Goal: Ask a question: Seek information or help from site administrators or community

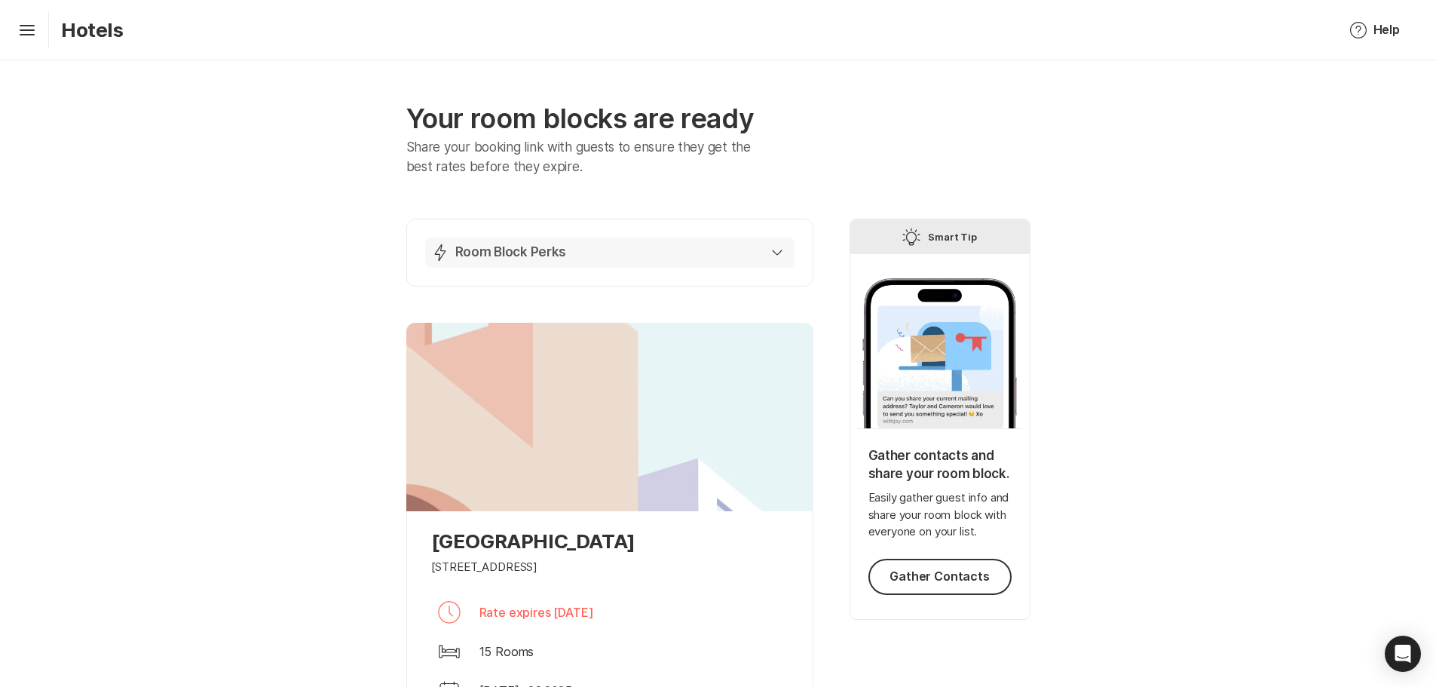
click at [795, 268] on button "Lightning Bolt Room Block Perks" at bounding box center [609, 253] width 369 height 30
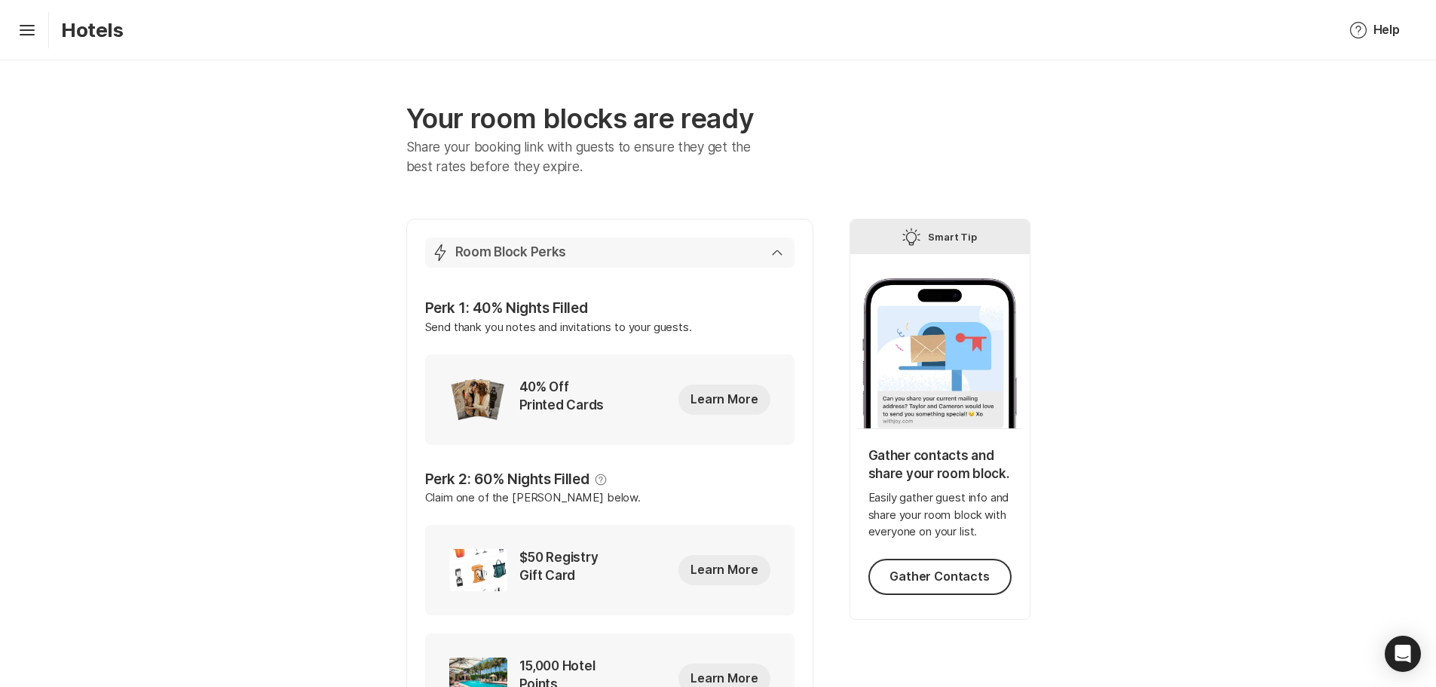
click at [795, 268] on button "Lightning Bolt Room Block Perks" at bounding box center [609, 253] width 369 height 30
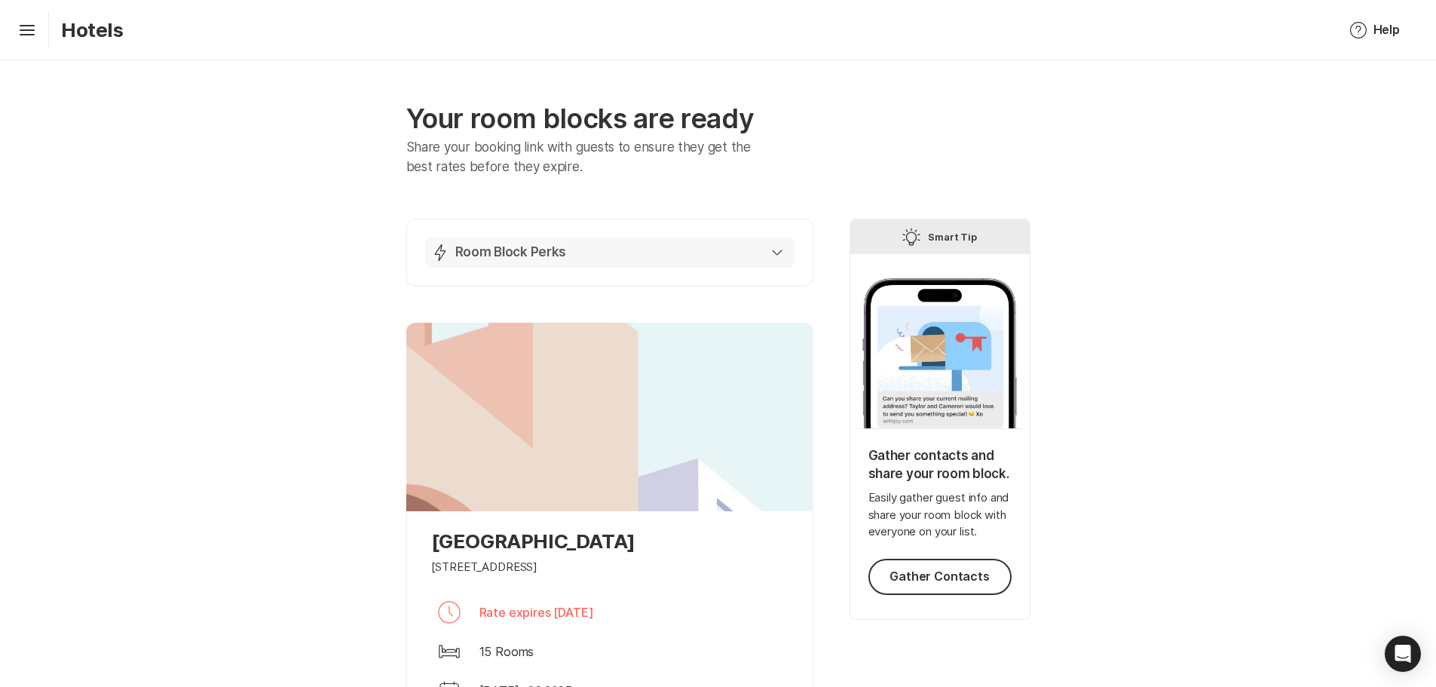
click at [543, 262] on div "Lightning Bolt Room Block Perks" at bounding box center [606, 253] width 351 height 18
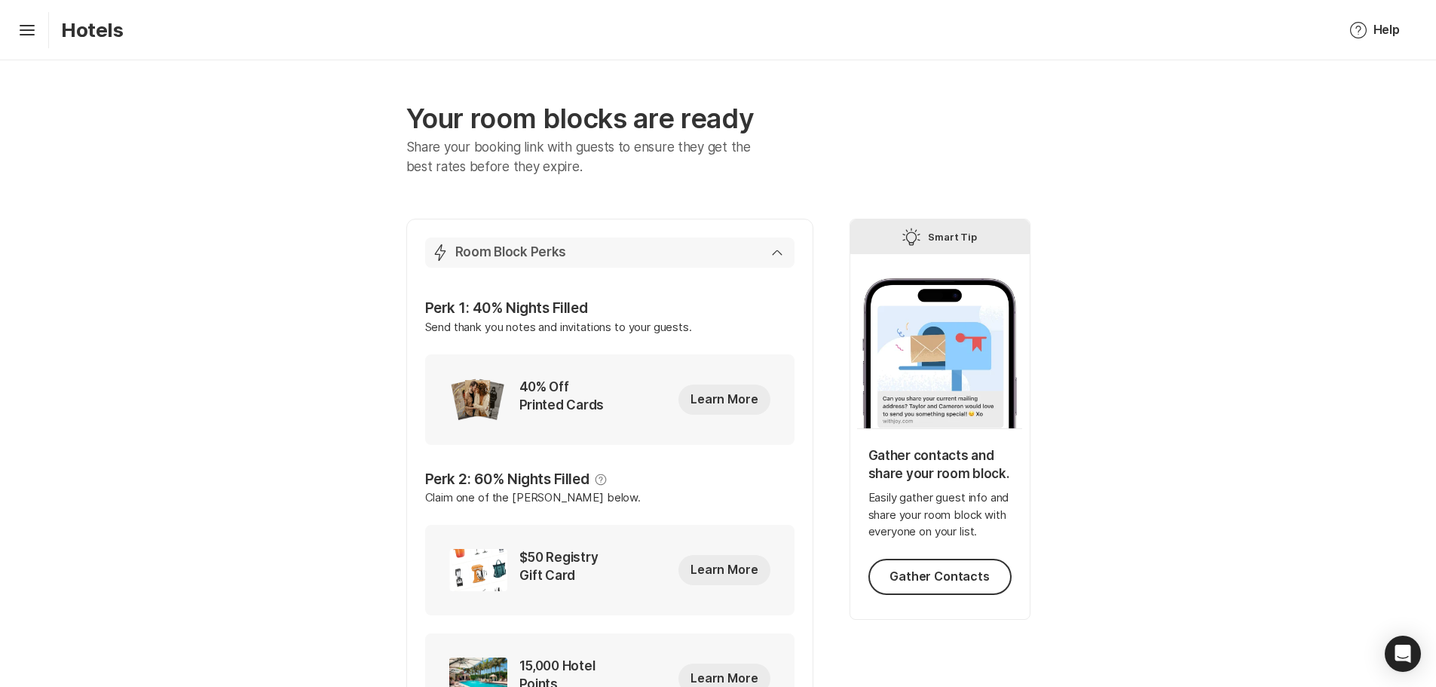
drag, startPoint x: 541, startPoint y: 306, endPoint x: 476, endPoint y: 277, distance: 71.2
click at [541, 262] on div "Lightning Bolt Room Block Perks" at bounding box center [606, 253] width 351 height 18
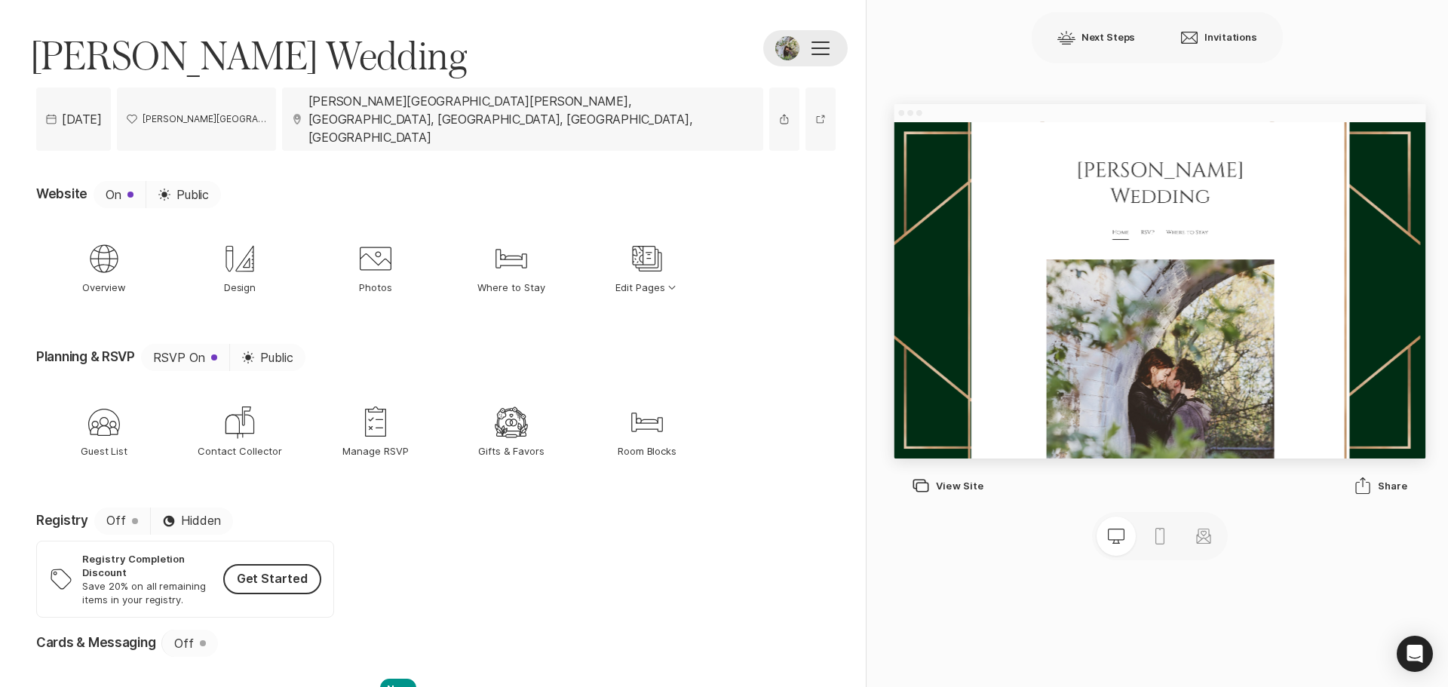
click at [811, 55] on div at bounding box center [820, 48] width 18 height 14
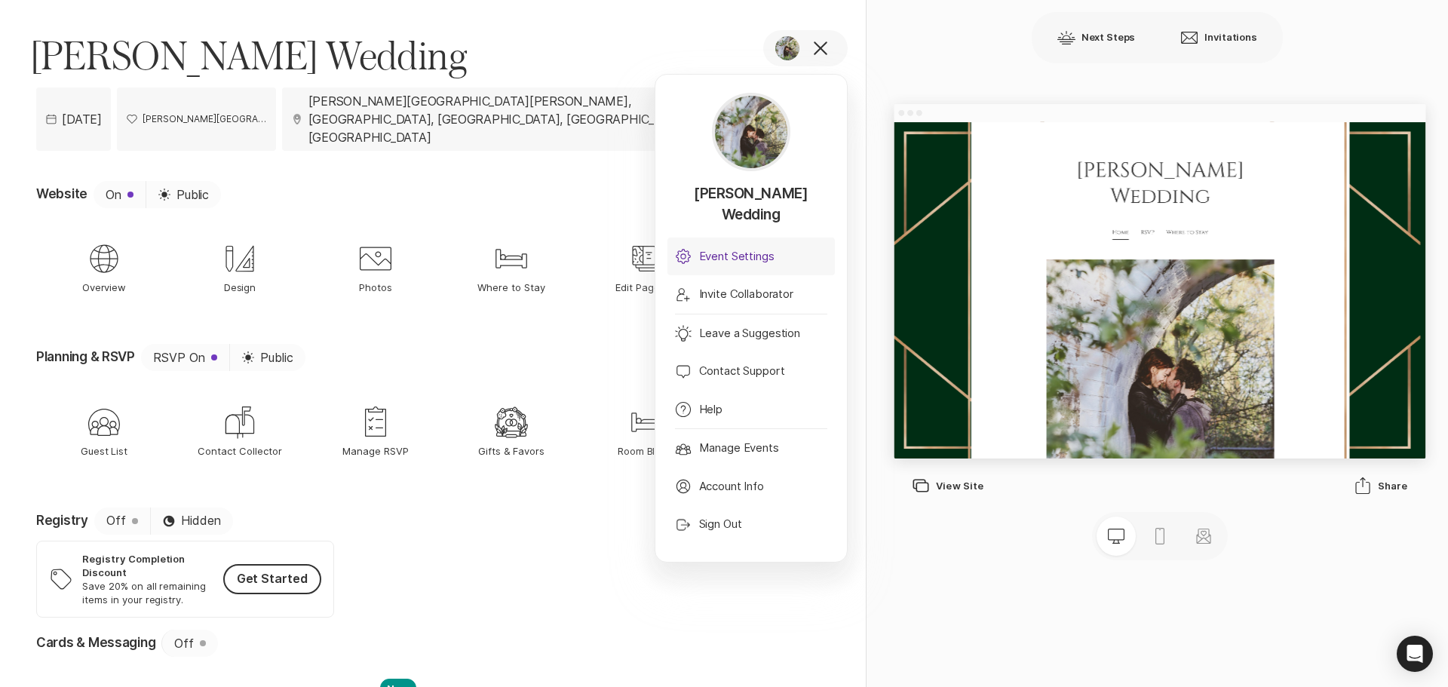
click at [760, 265] on p "Event Settings" at bounding box center [736, 256] width 75 height 17
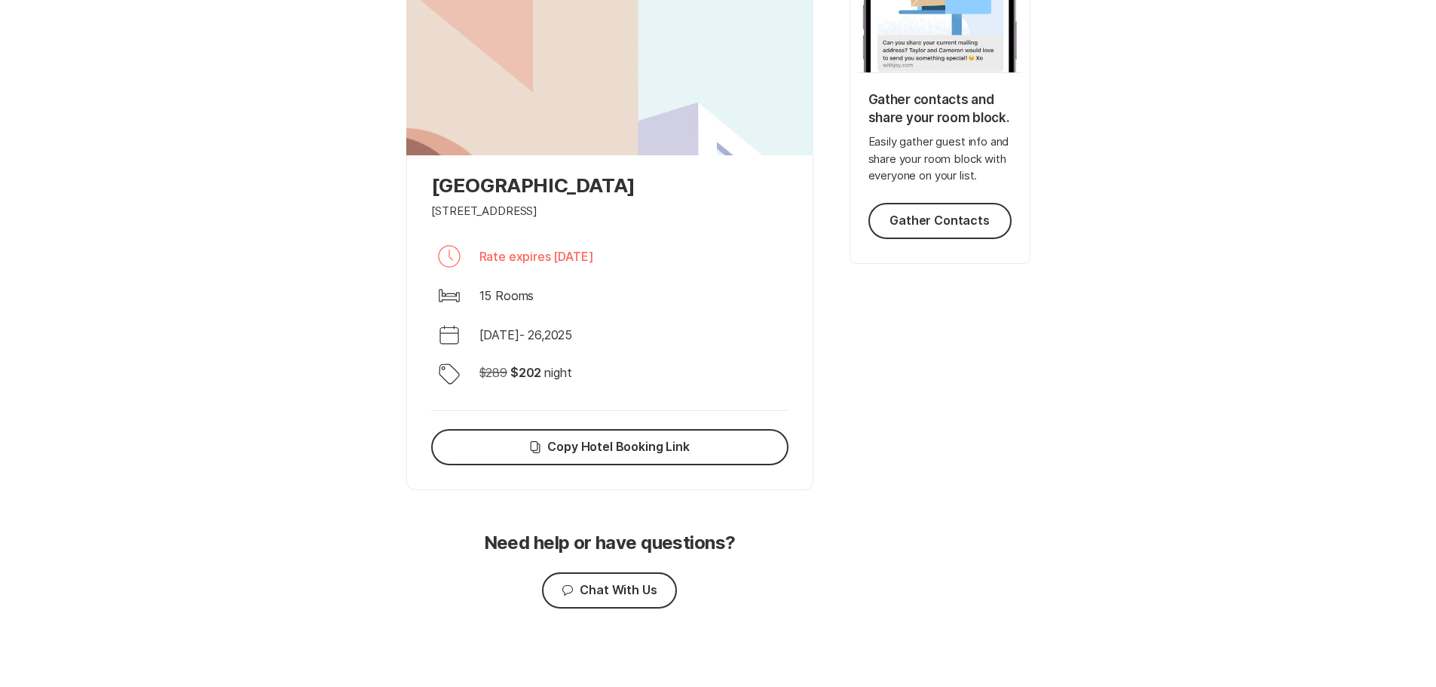
scroll to position [630, 0]
click at [614, 572] on button "Chat Chat With Us" at bounding box center [609, 590] width 134 height 36
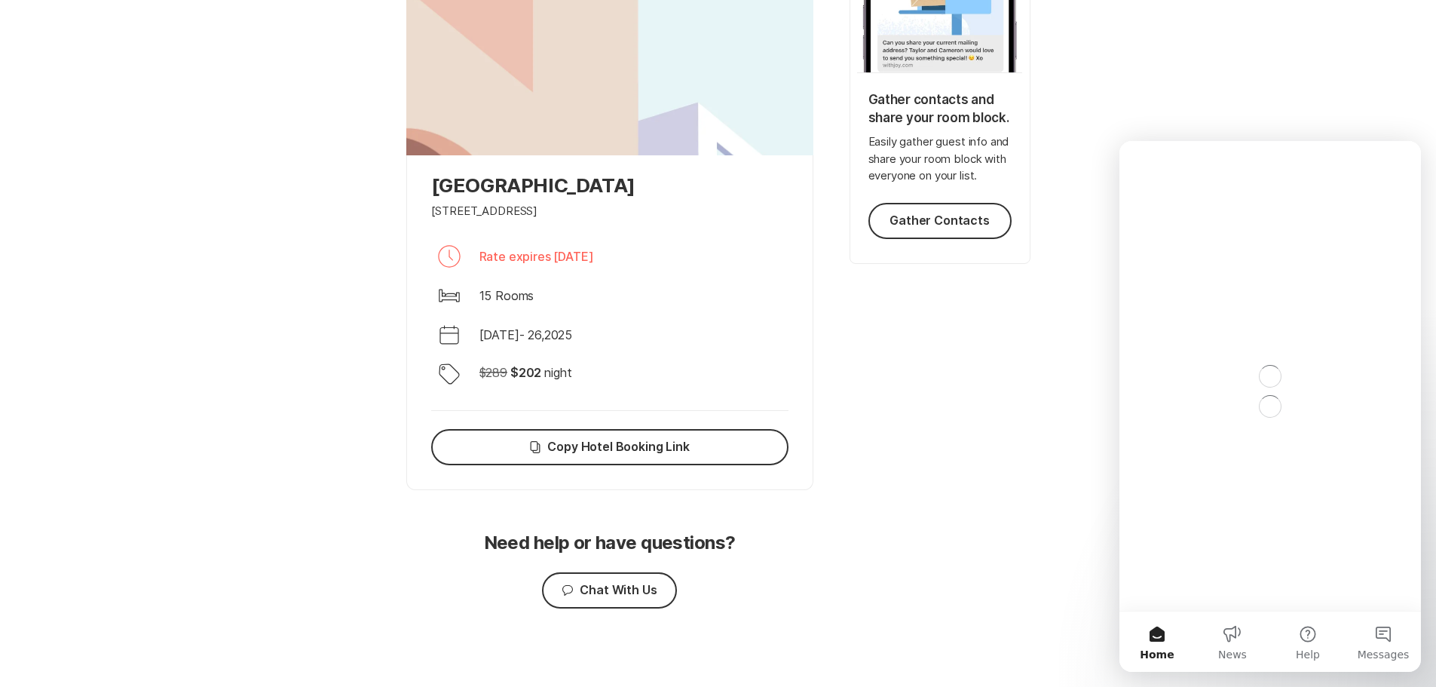
scroll to position [0, 0]
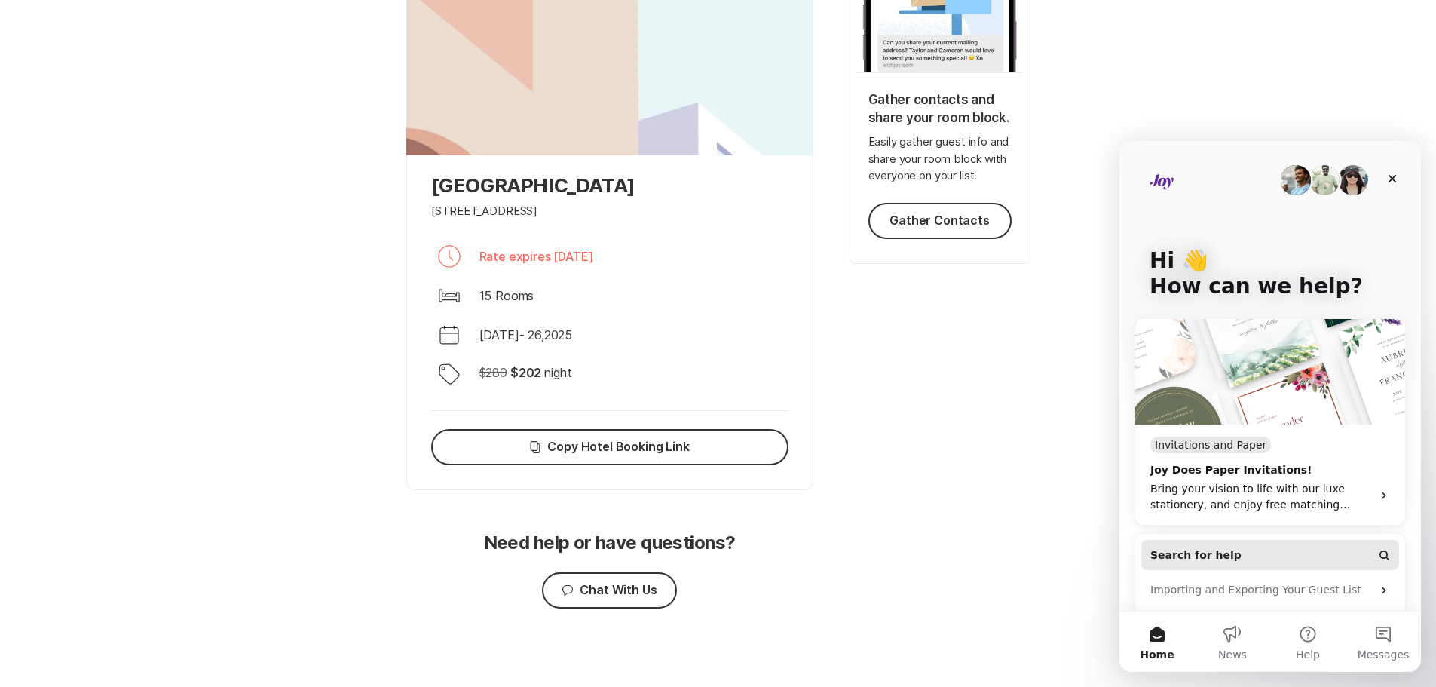
click at [1264, 553] on button "Search for help" at bounding box center [1271, 555] width 258 height 30
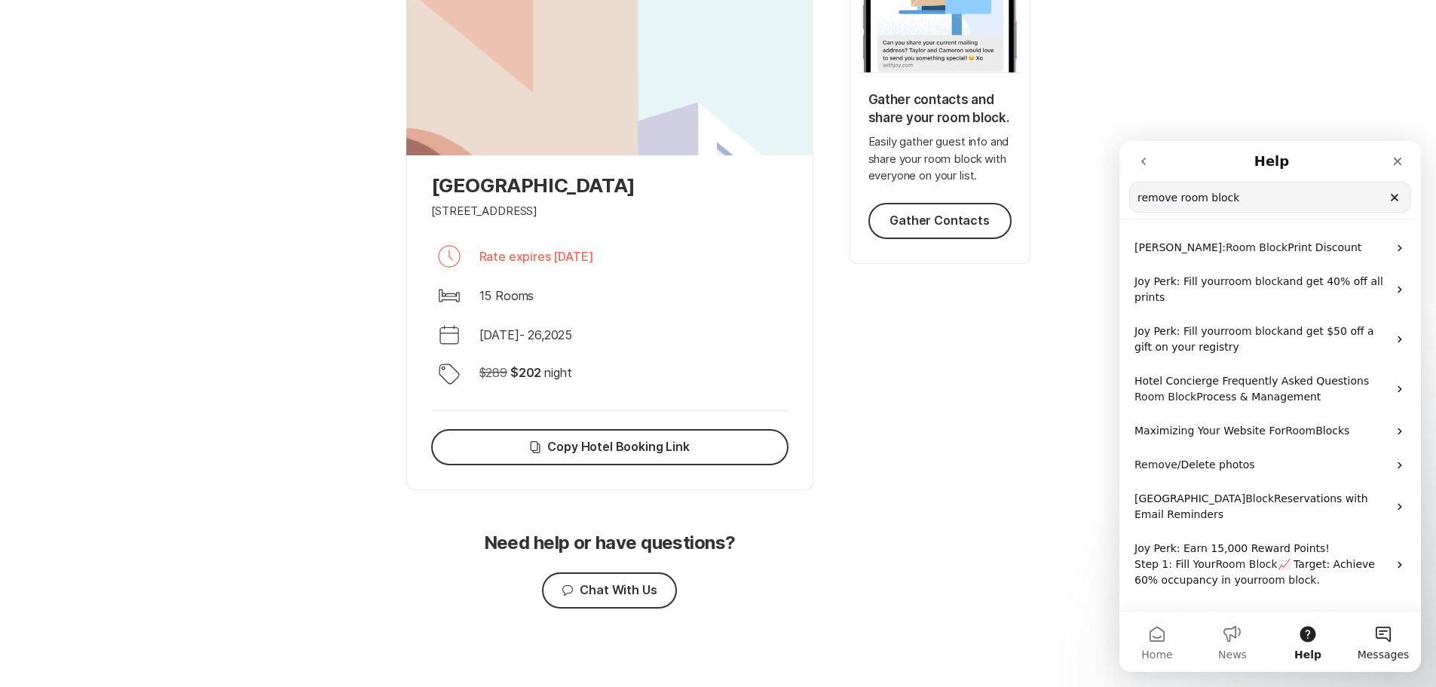
type input "remove room block"
click at [1396, 633] on button "Messages" at bounding box center [1383, 641] width 75 height 60
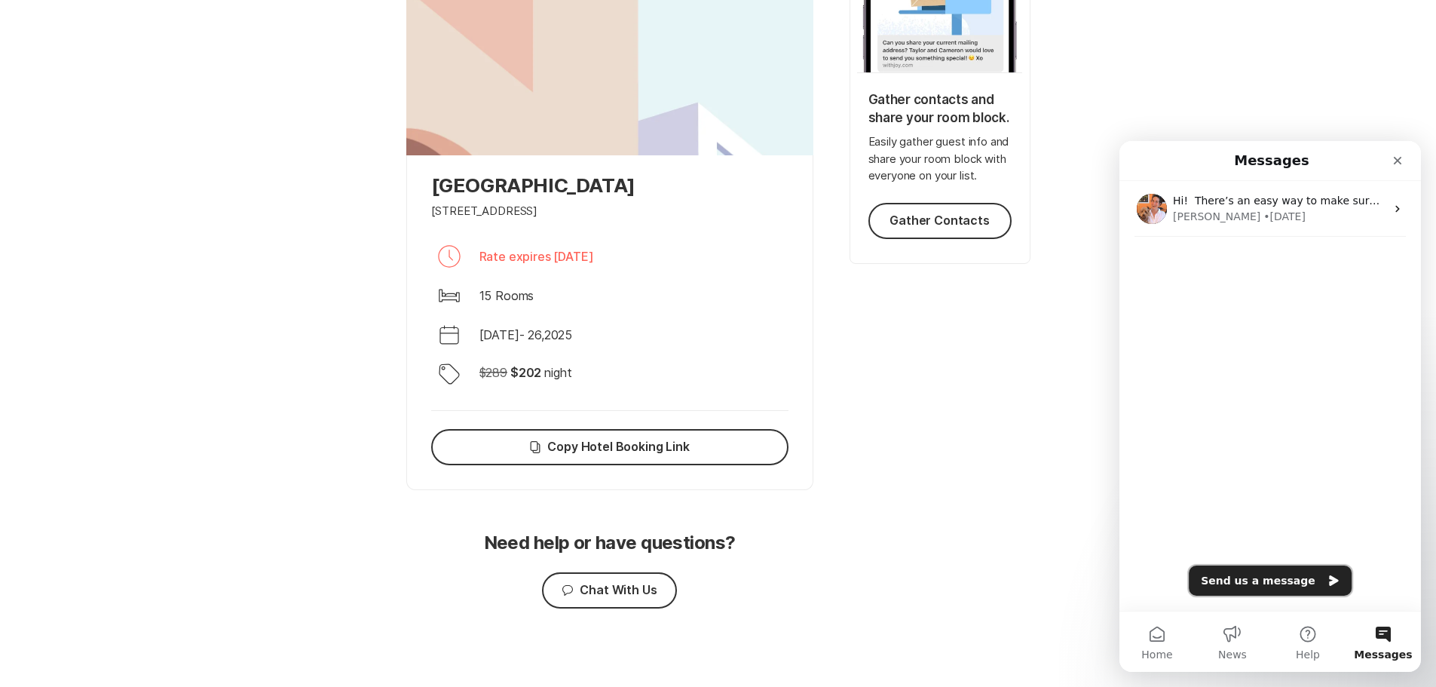
click at [1254, 581] on button "Send us a message" at bounding box center [1270, 580] width 163 height 30
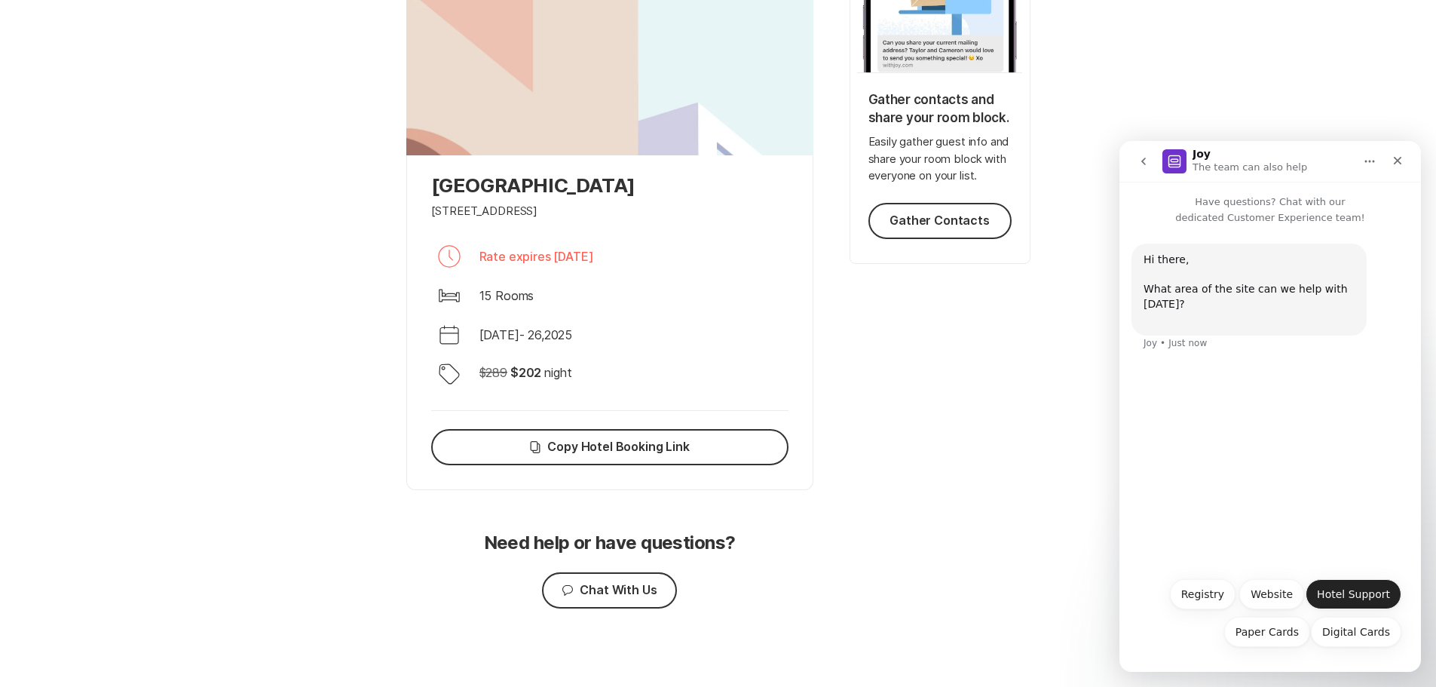
click at [1352, 593] on button "Hotel Support" at bounding box center [1354, 594] width 96 height 30
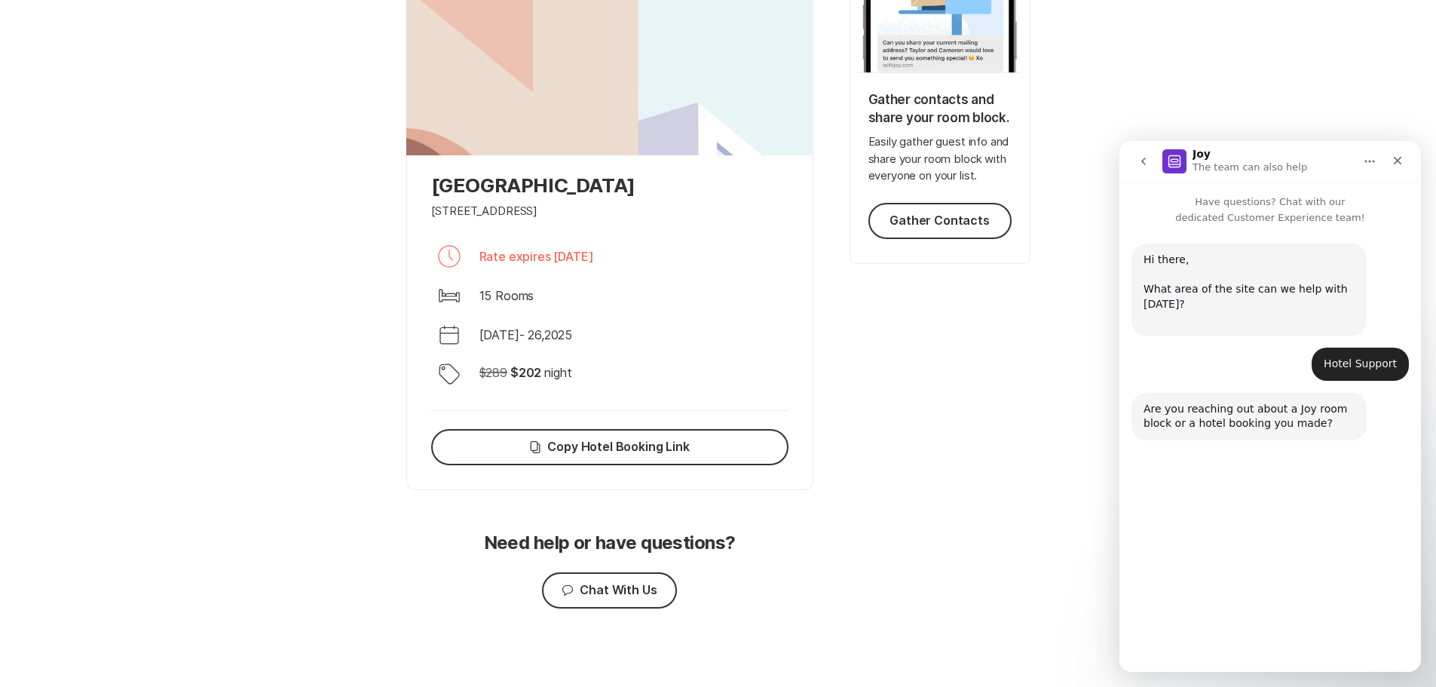
click at [1189, 633] on button "Room Block" at bounding box center [1185, 630] width 84 height 30
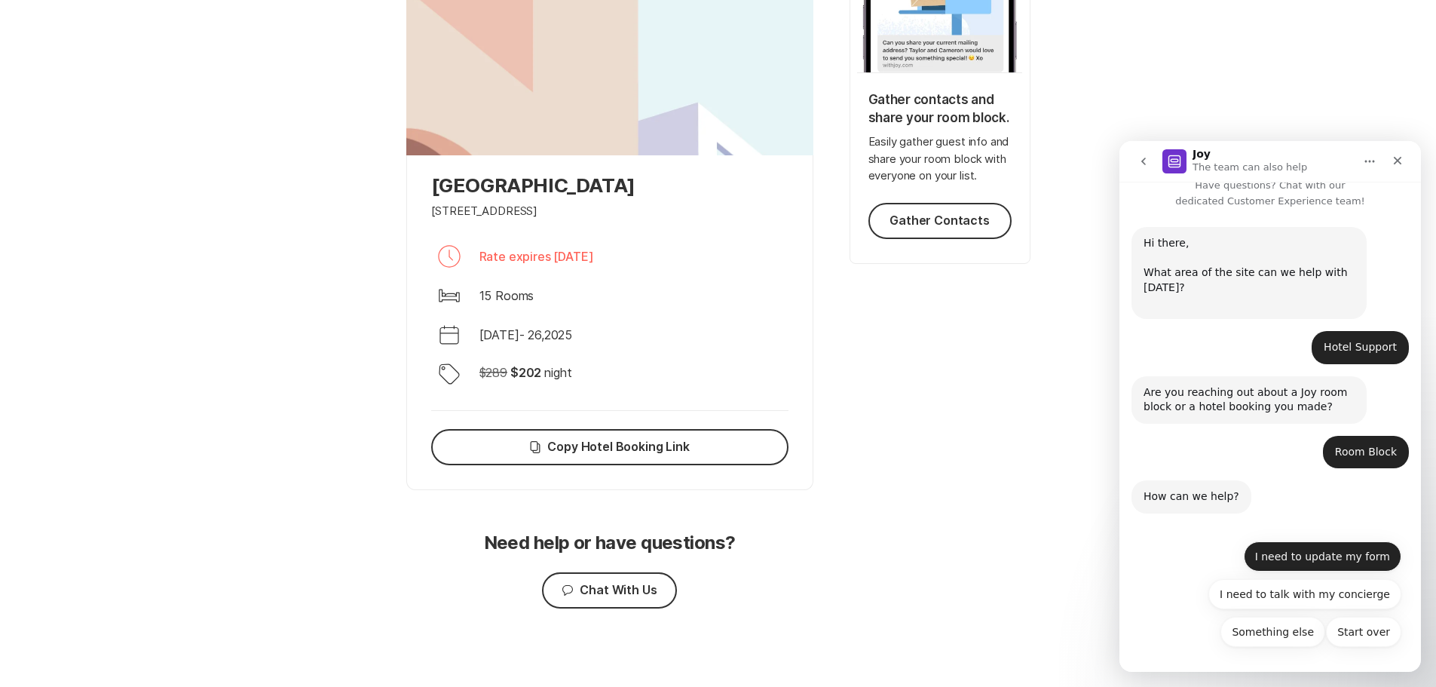
click at [1329, 556] on button "I need to update my form" at bounding box center [1323, 556] width 158 height 30
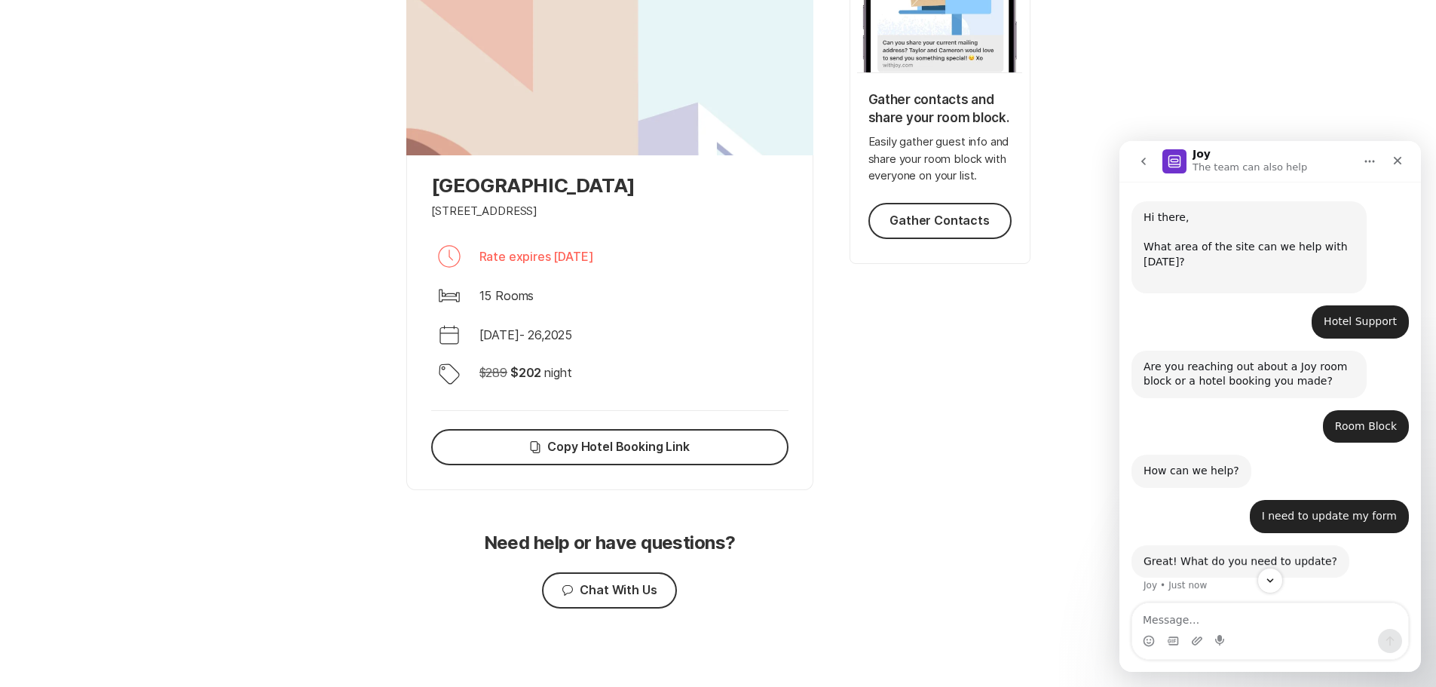
scroll to position [48, 0]
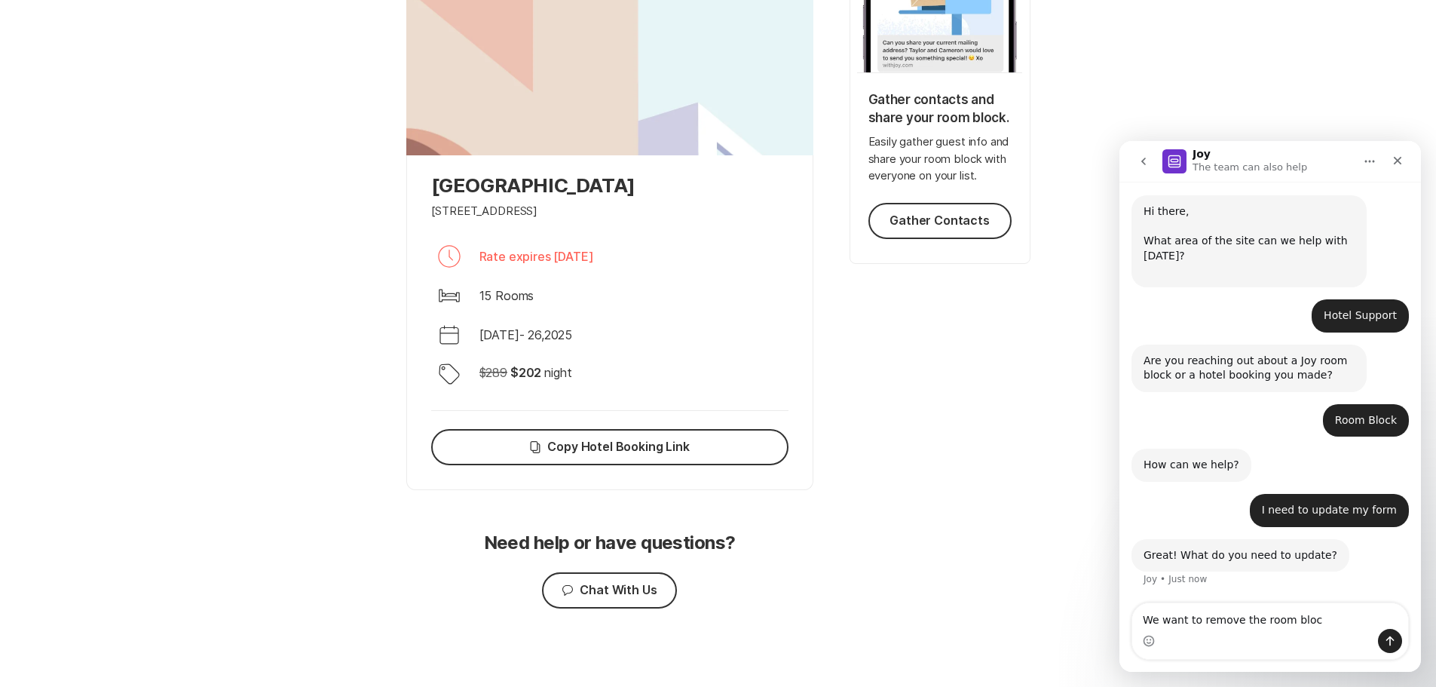
type textarea "We want to remove the room block"
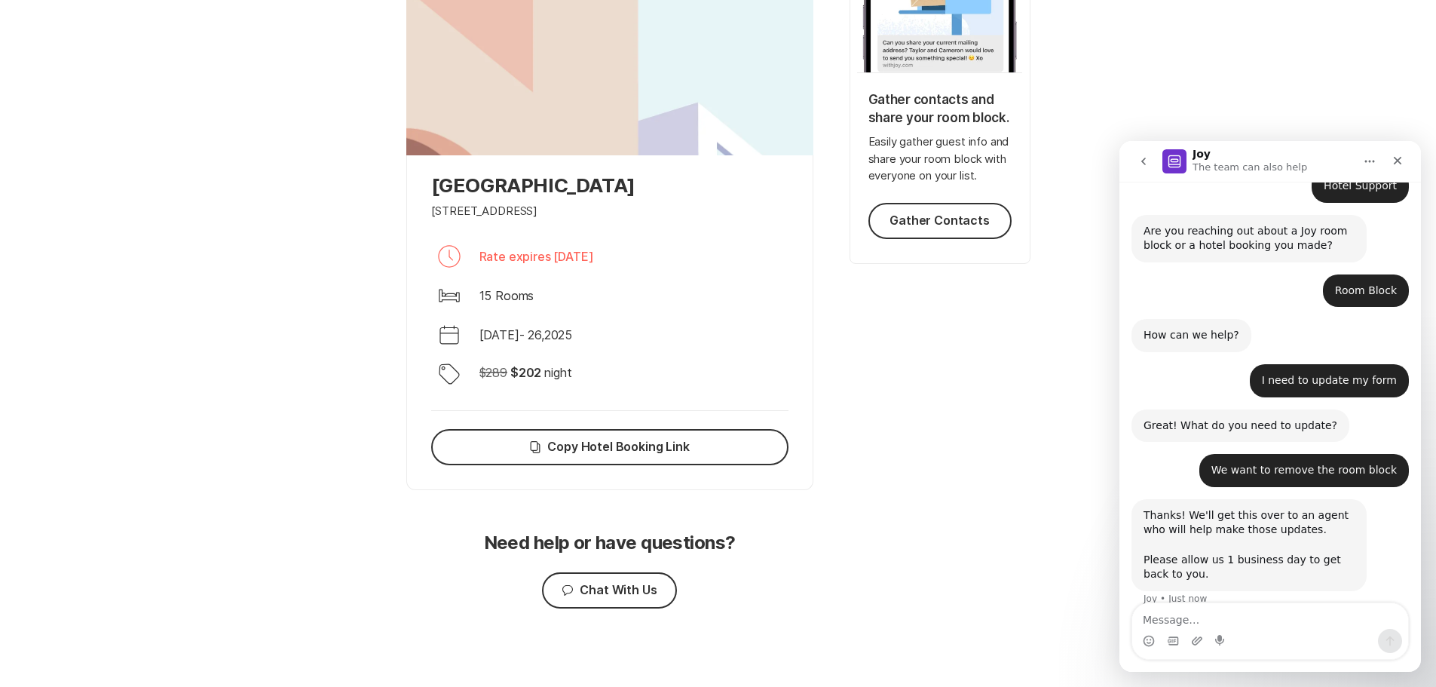
scroll to position [198, 0]
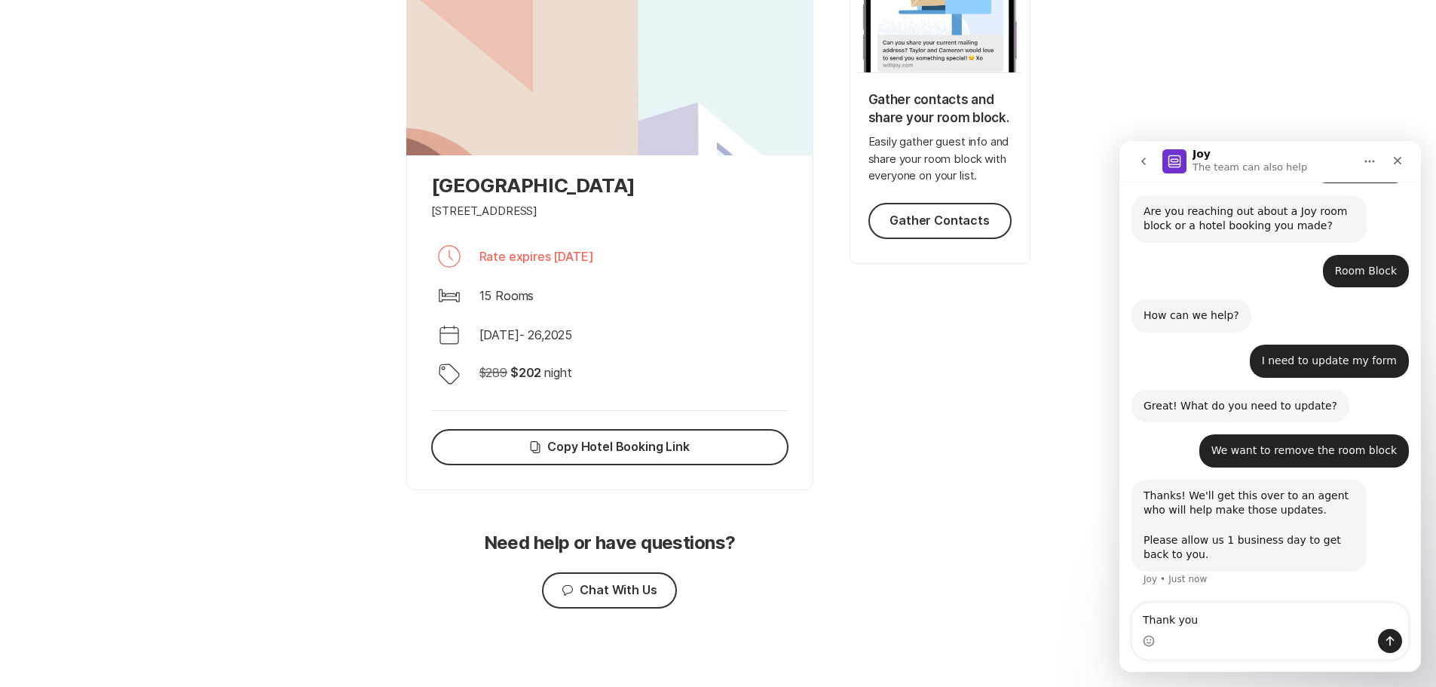
type textarea "Thank you!"
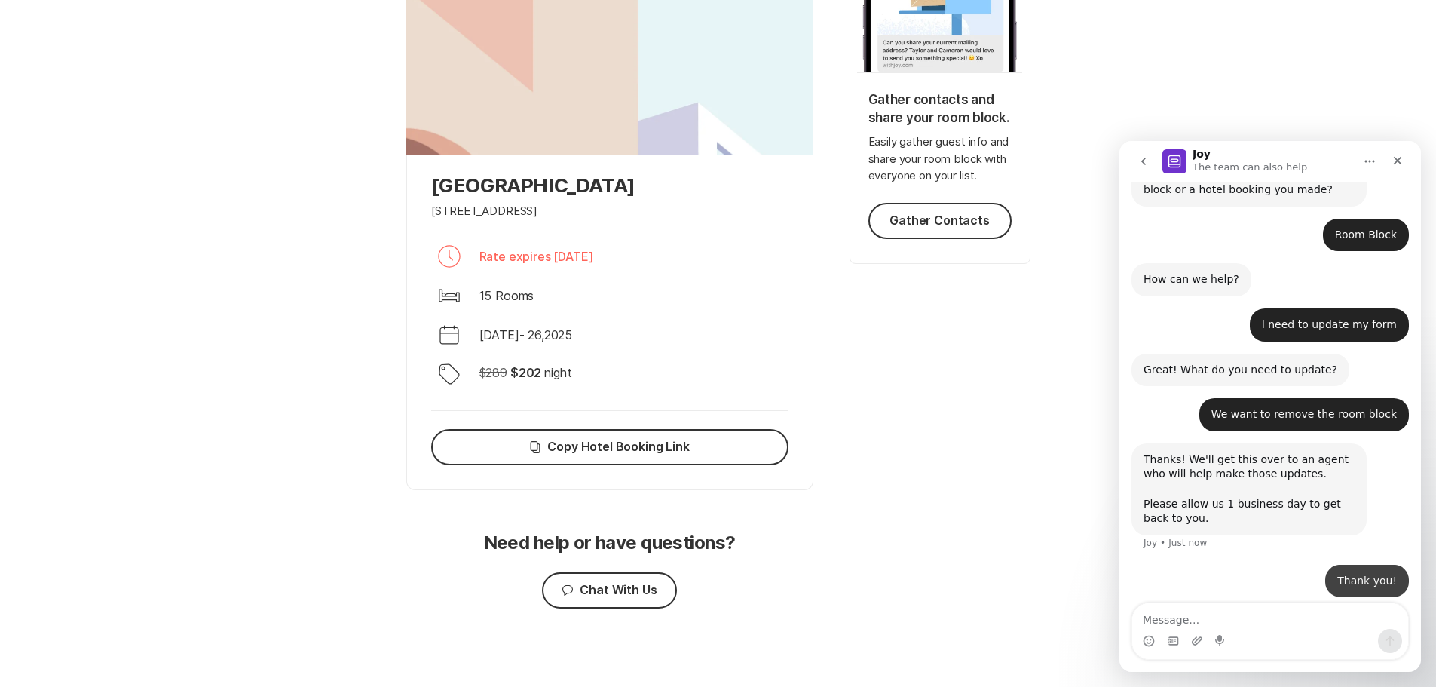
scroll to position [242, 0]
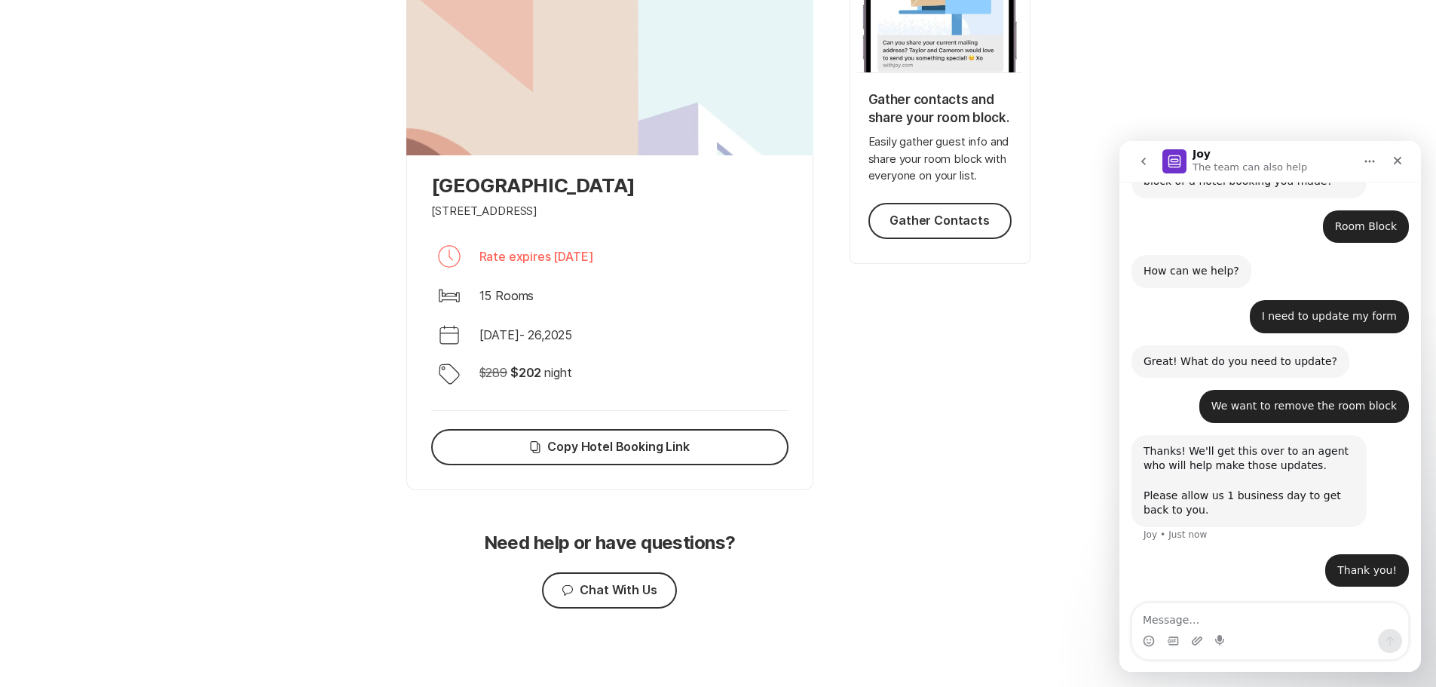
click at [1151, 164] on button "go back" at bounding box center [1143, 161] width 29 height 29
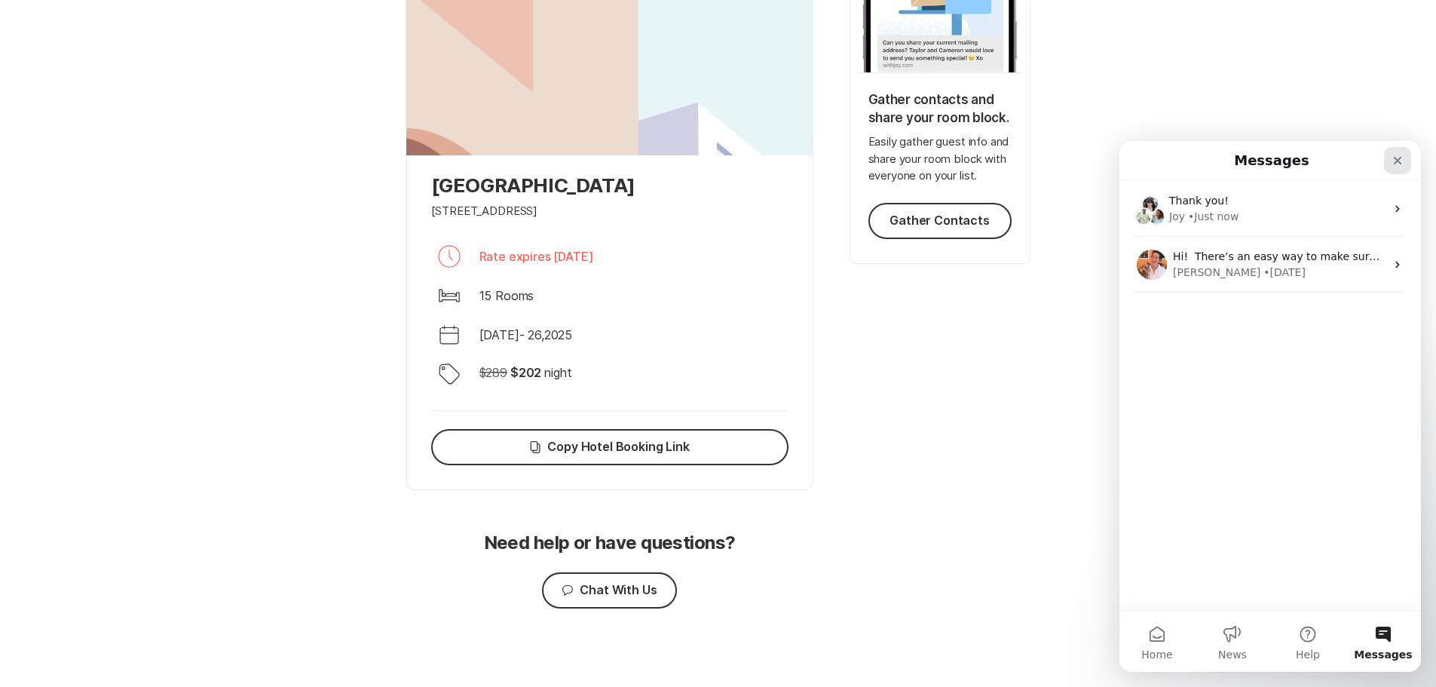
click at [1402, 158] on icon "Close" at bounding box center [1398, 161] width 12 height 12
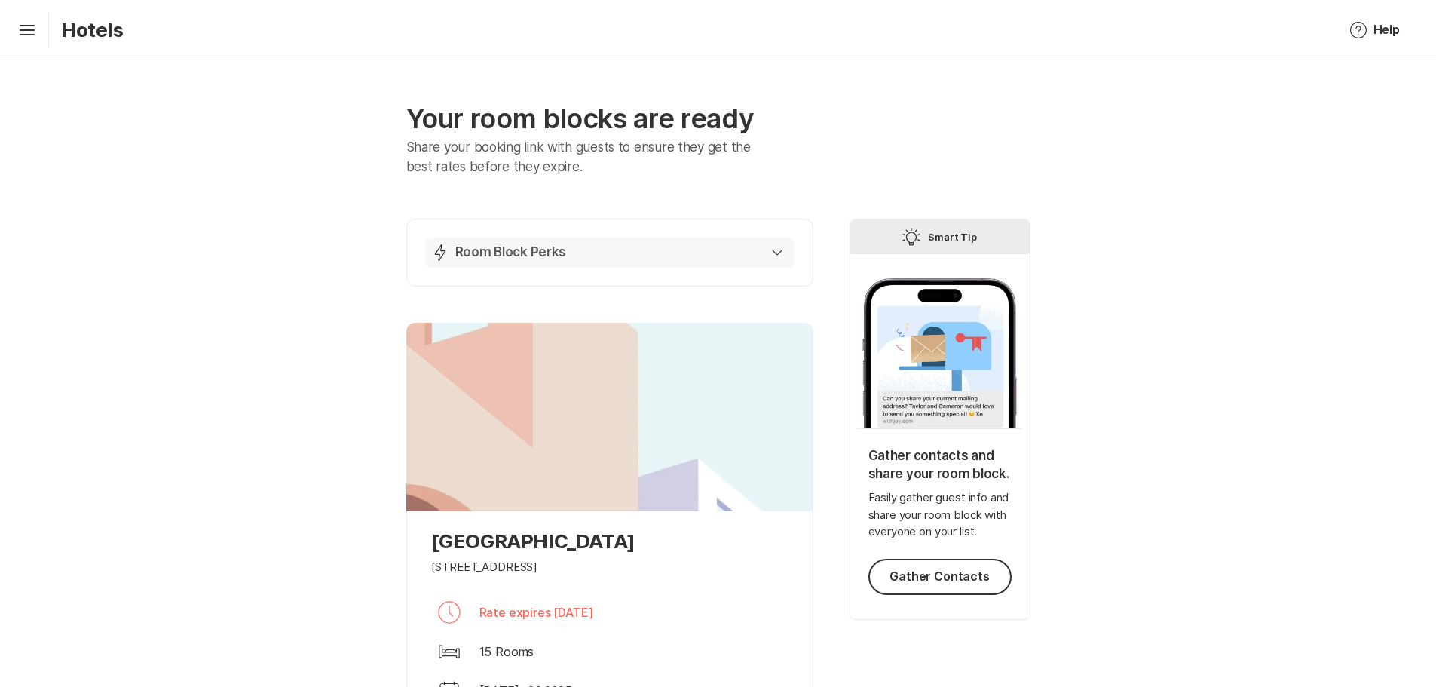
click at [655, 268] on button "Lightning Bolt Room Block Perks" at bounding box center [609, 253] width 369 height 30
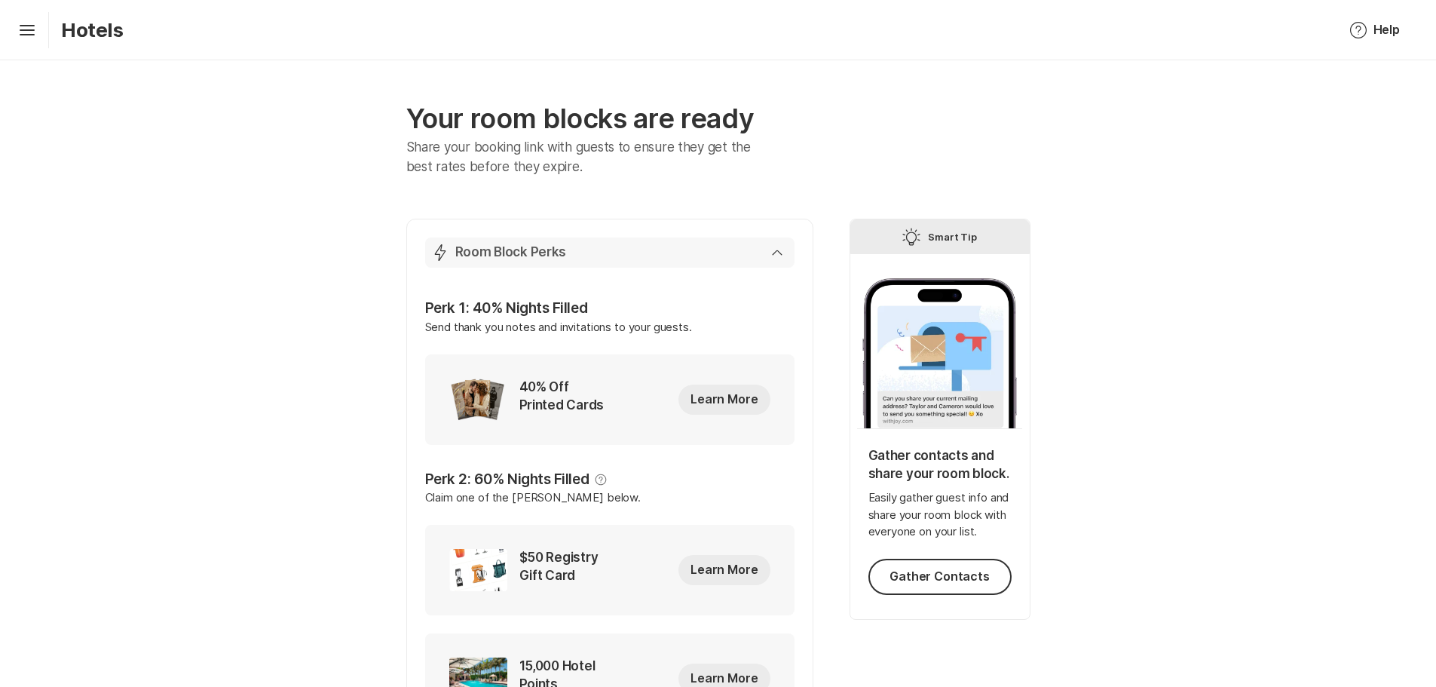
click at [657, 262] on div "Lightning Bolt Room Block Perks" at bounding box center [606, 253] width 351 height 18
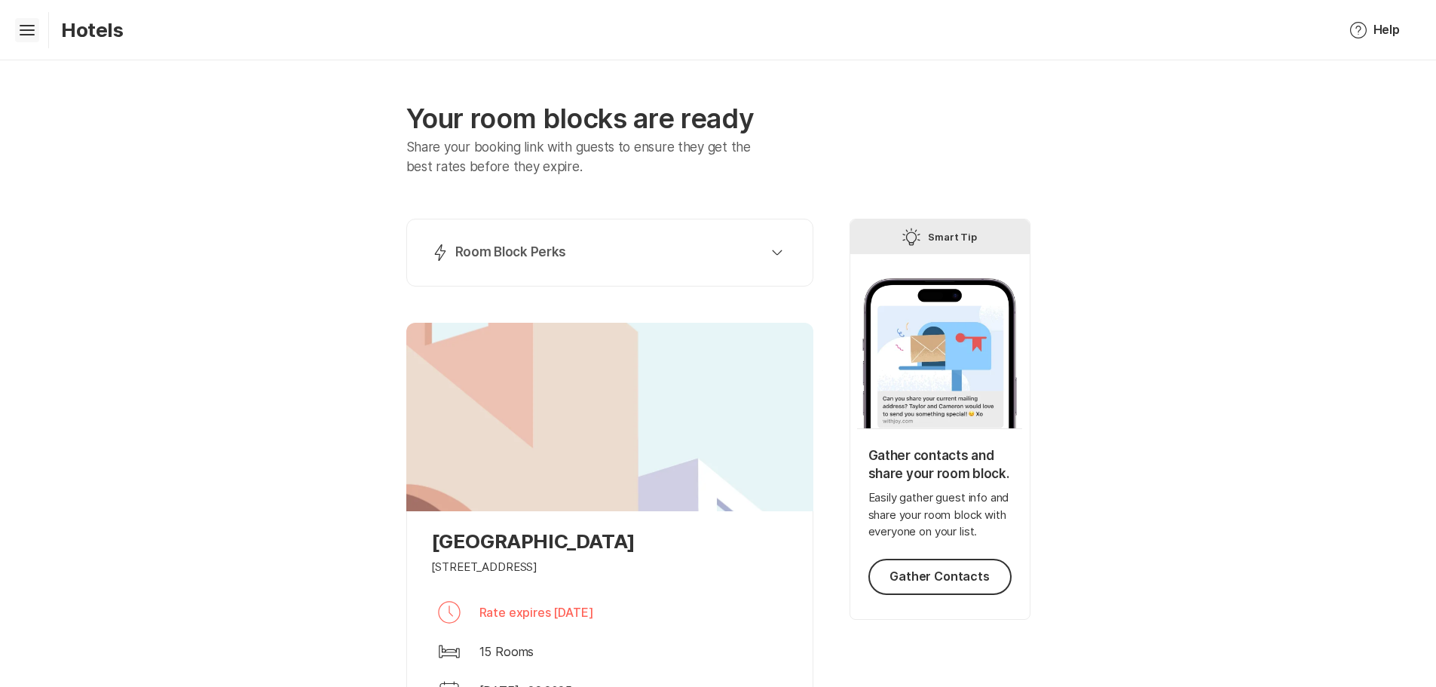
click at [29, 23] on icon "Hamburger" at bounding box center [27, 30] width 24 height 24
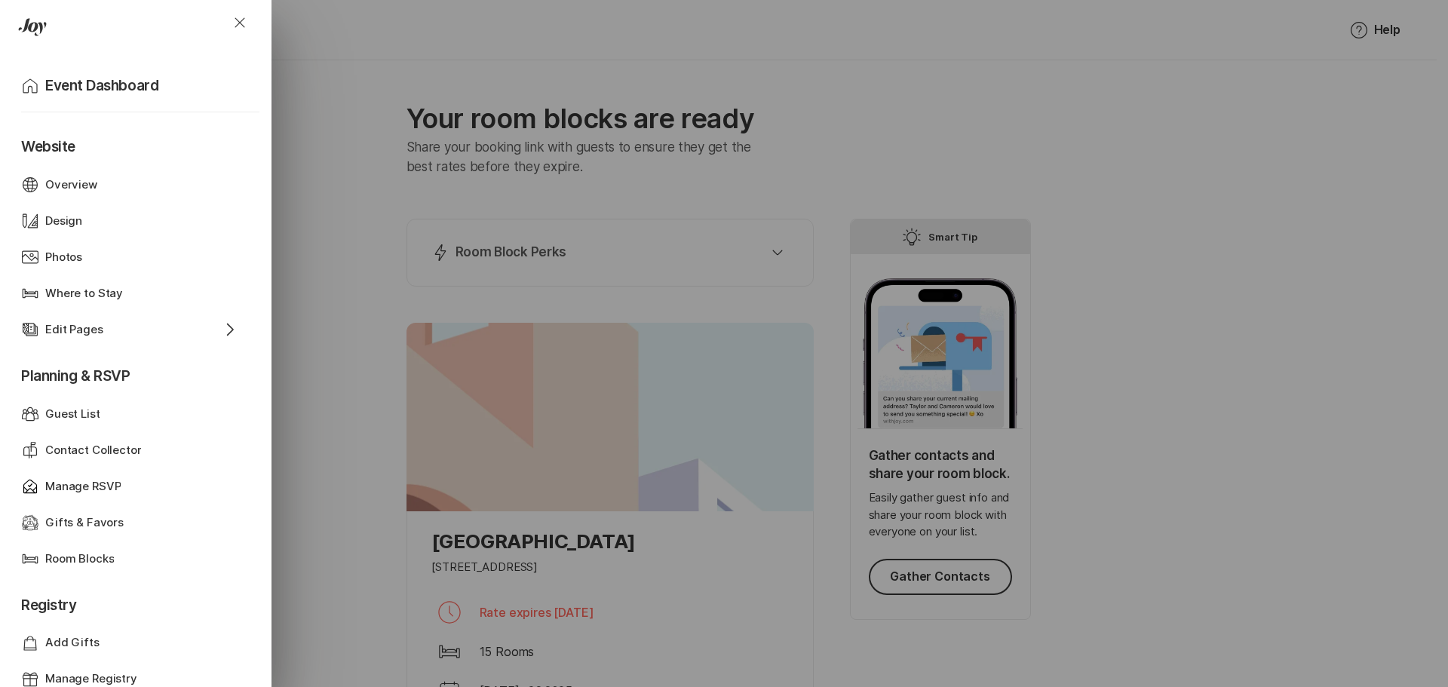
click at [550, 222] on div "Close Home Event Dashboard Website Web Globe Overview Design Design Photos Phot…" at bounding box center [724, 343] width 1448 height 687
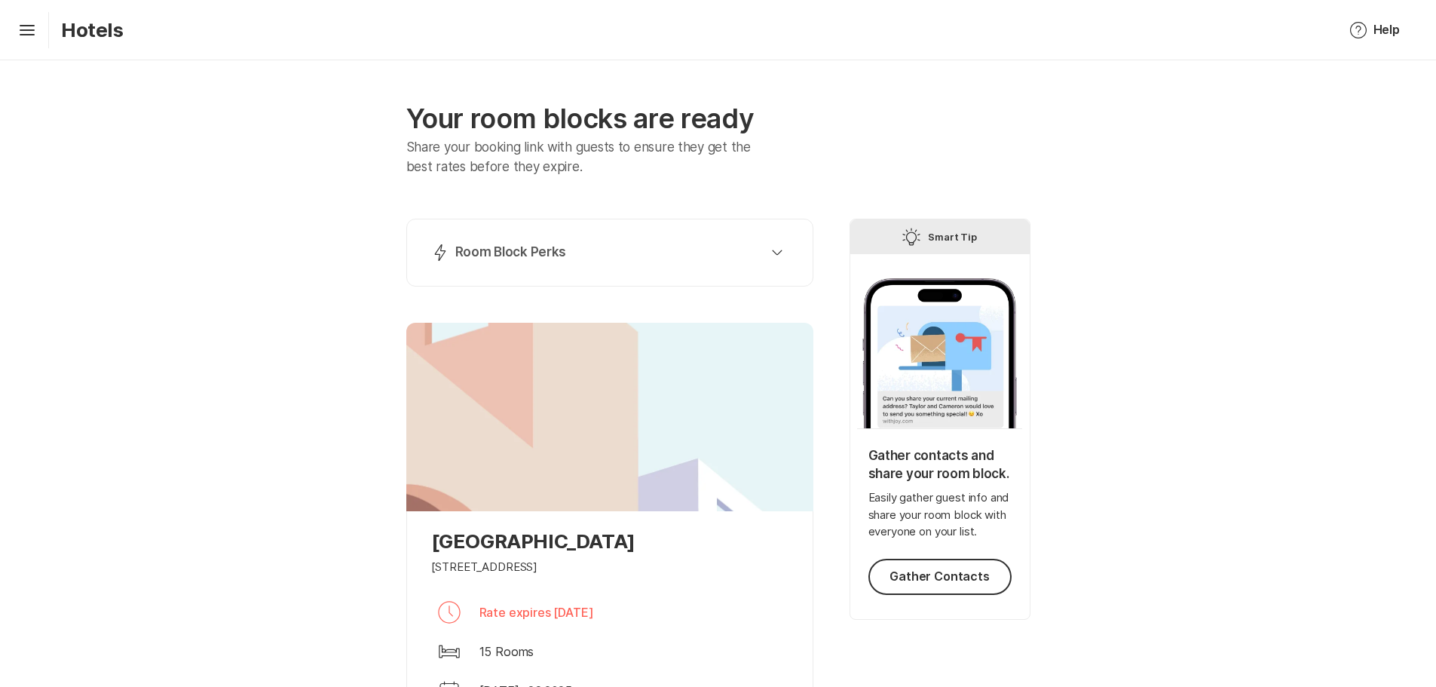
click at [39, 29] on div "Hamburger" at bounding box center [27, 30] width 24 height 24
click at [29, 28] on icon "Hamburger" at bounding box center [27, 30] width 24 height 24
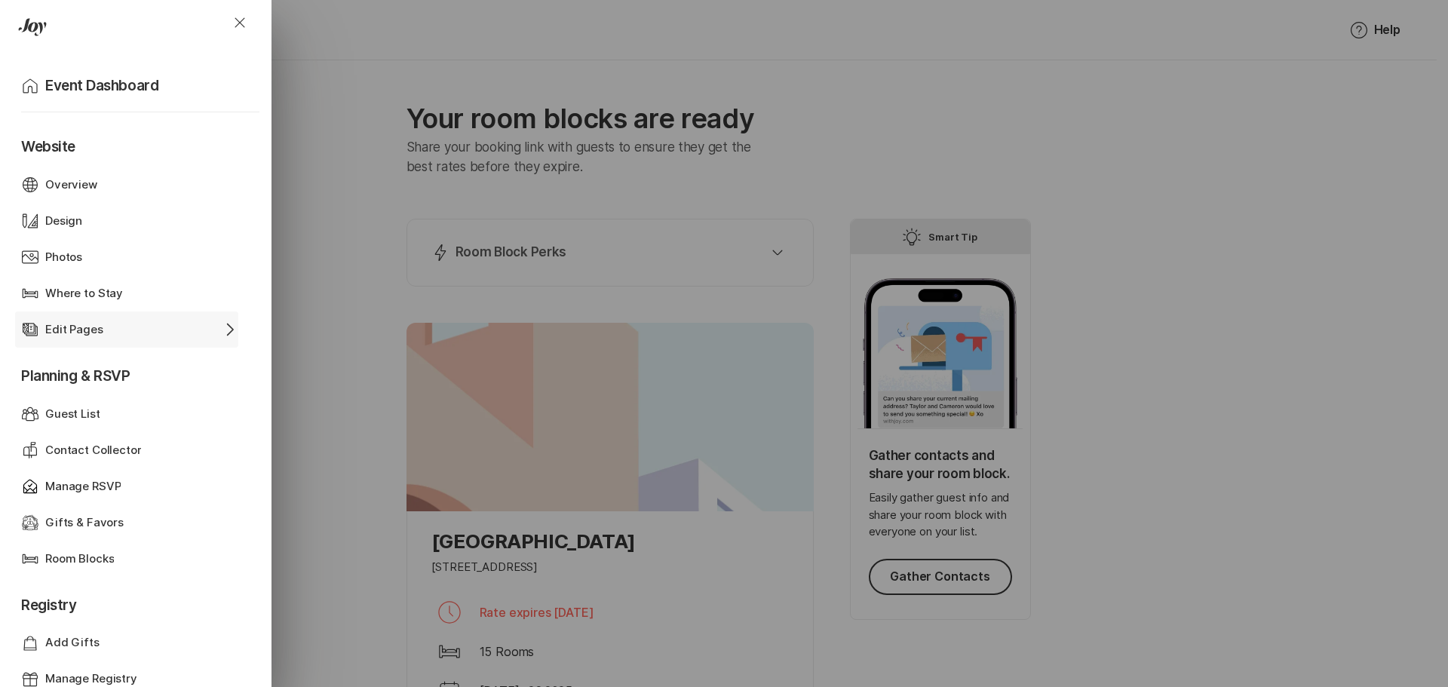
click at [185, 339] on div "Edit Pages" at bounding box center [126, 329] width 163 height 17
